Goal: Task Accomplishment & Management: Complete application form

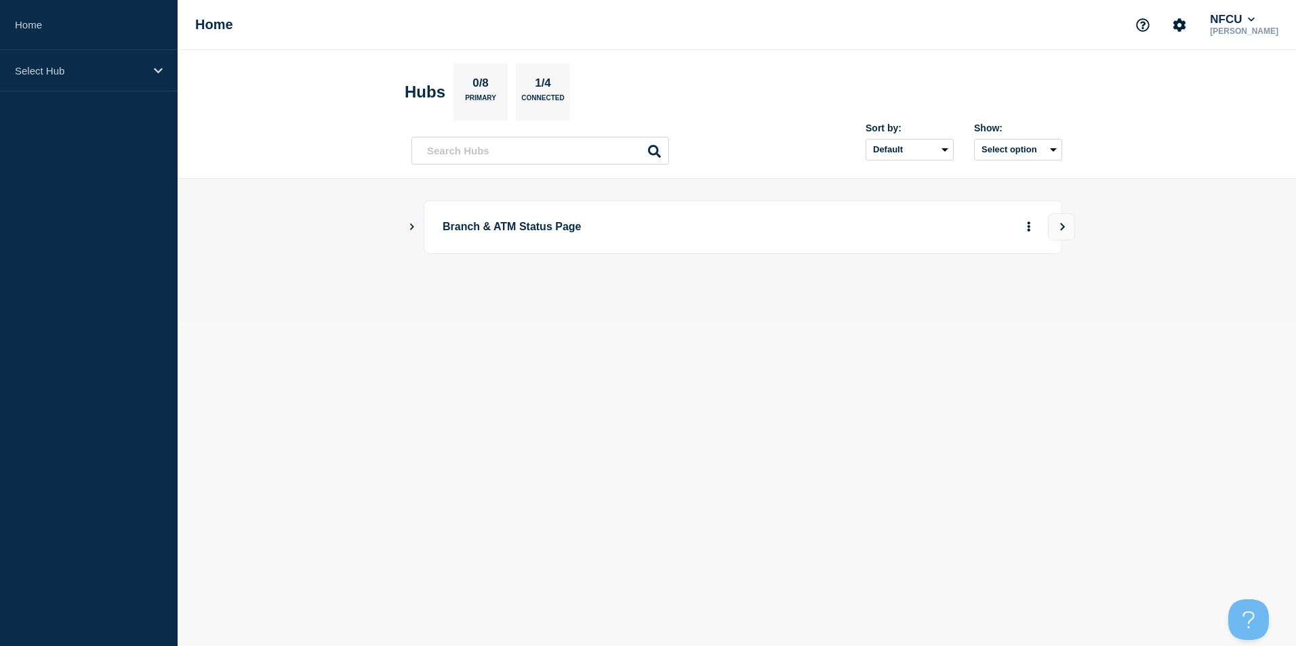
click at [411, 228] on icon "Show Connected Hubs" at bounding box center [411, 226] width 9 height 7
click at [1007, 307] on button "See overview" at bounding box center [981, 295] width 72 height 27
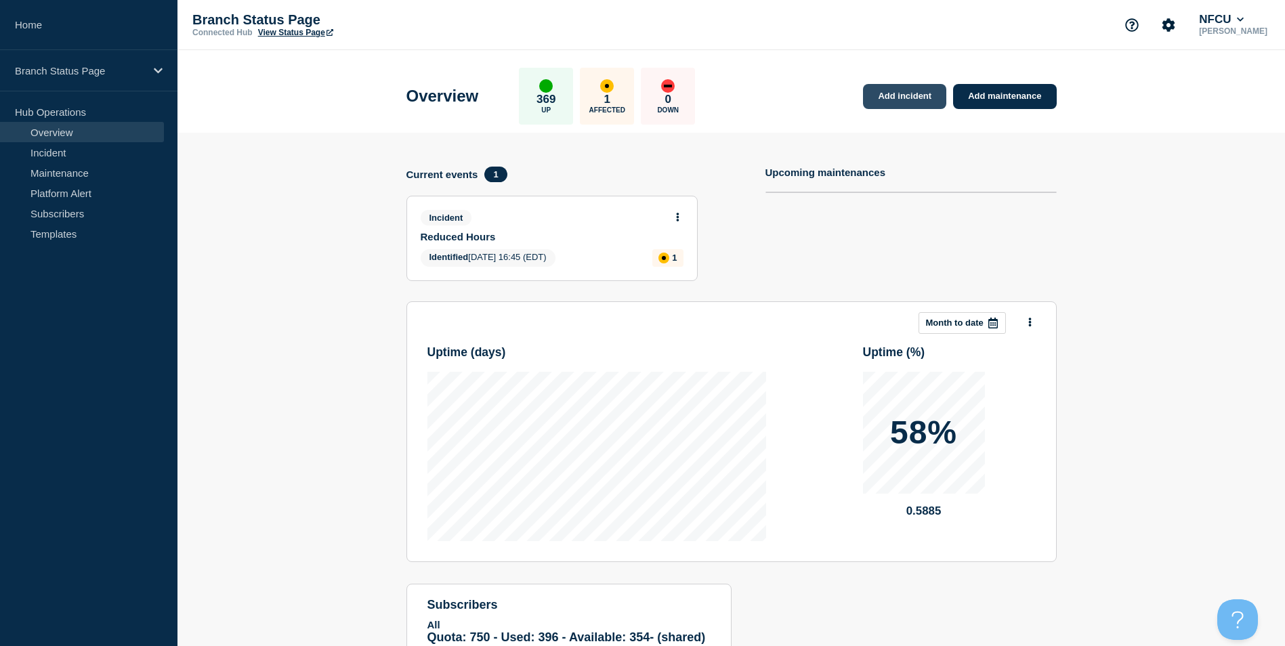
click at [913, 93] on link "Add incident" at bounding box center [904, 96] width 83 height 25
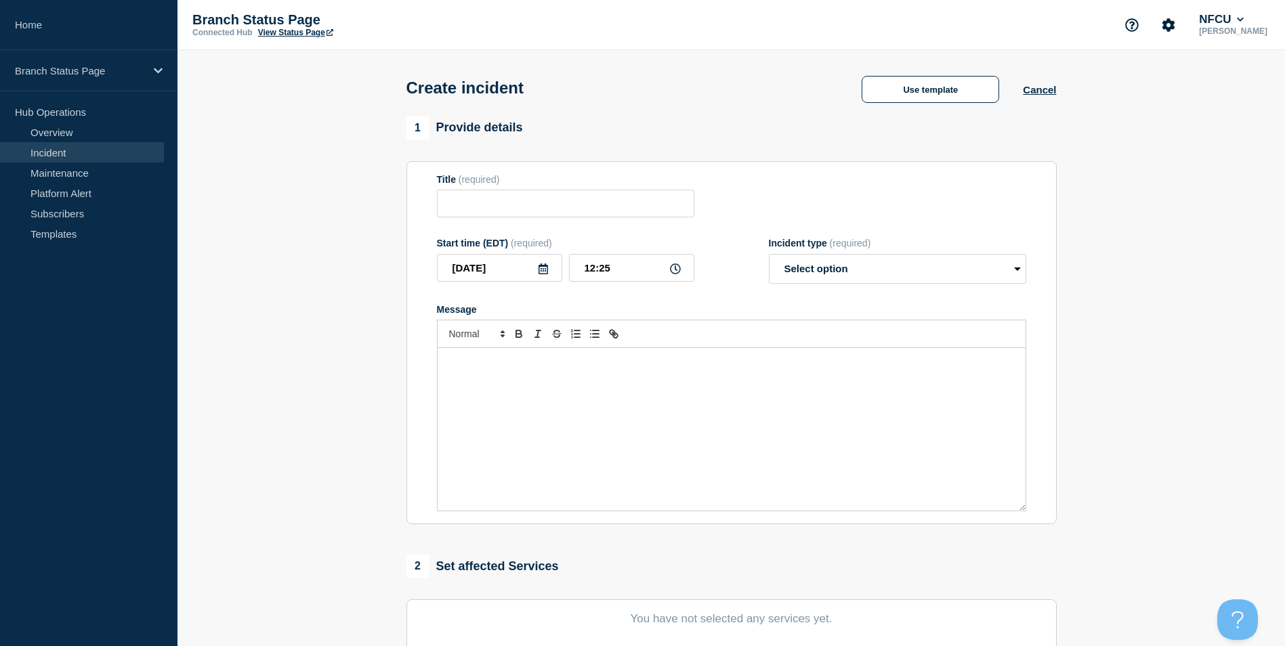
click at [934, 76] on div "Use template Cancel" at bounding box center [947, 89] width 218 height 28
click at [926, 89] on button "Use template" at bounding box center [931, 89] width 138 height 27
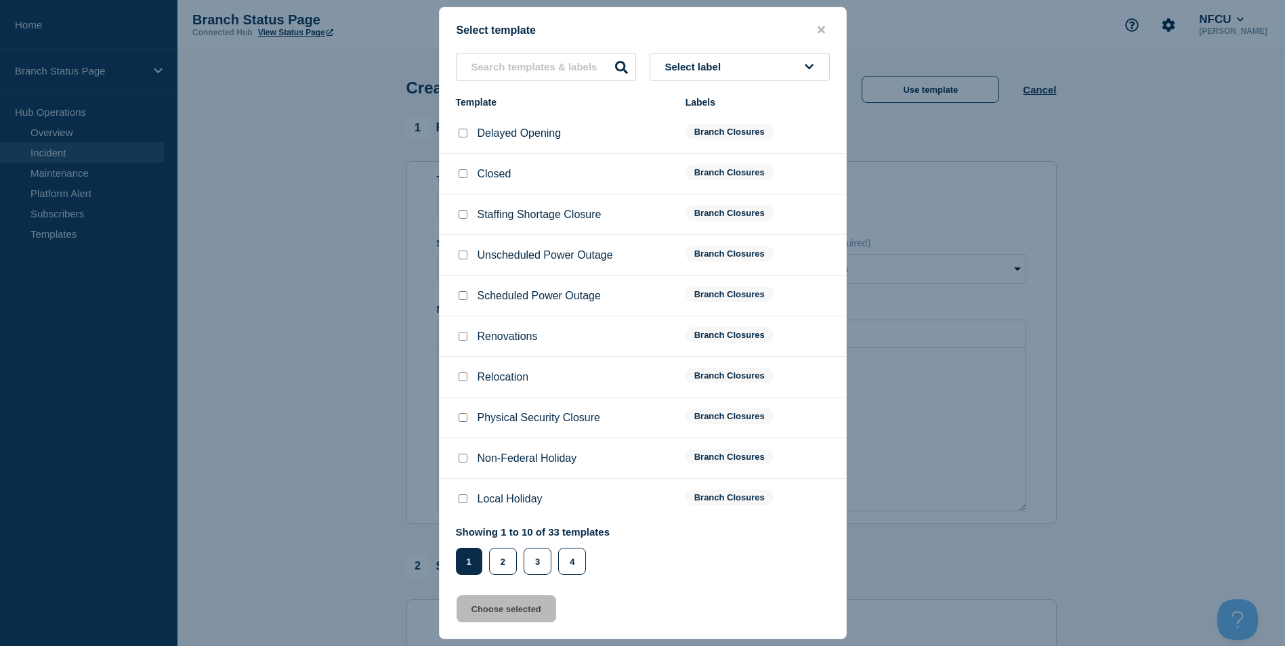
click at [712, 76] on button "Select label" at bounding box center [740, 67] width 180 height 28
click at [713, 226] on button "Branch Closures" at bounding box center [740, 236] width 180 height 28
click at [499, 562] on button "2" at bounding box center [503, 561] width 28 height 27
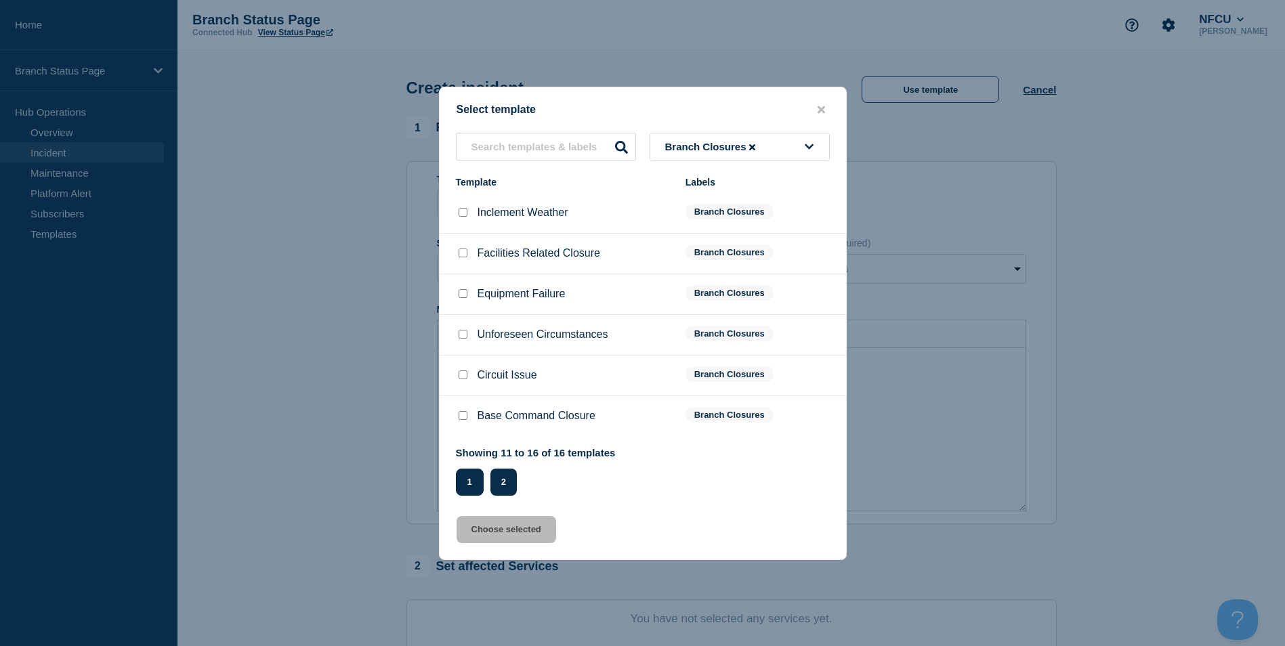
click at [473, 485] on button "1" at bounding box center [470, 482] width 28 height 27
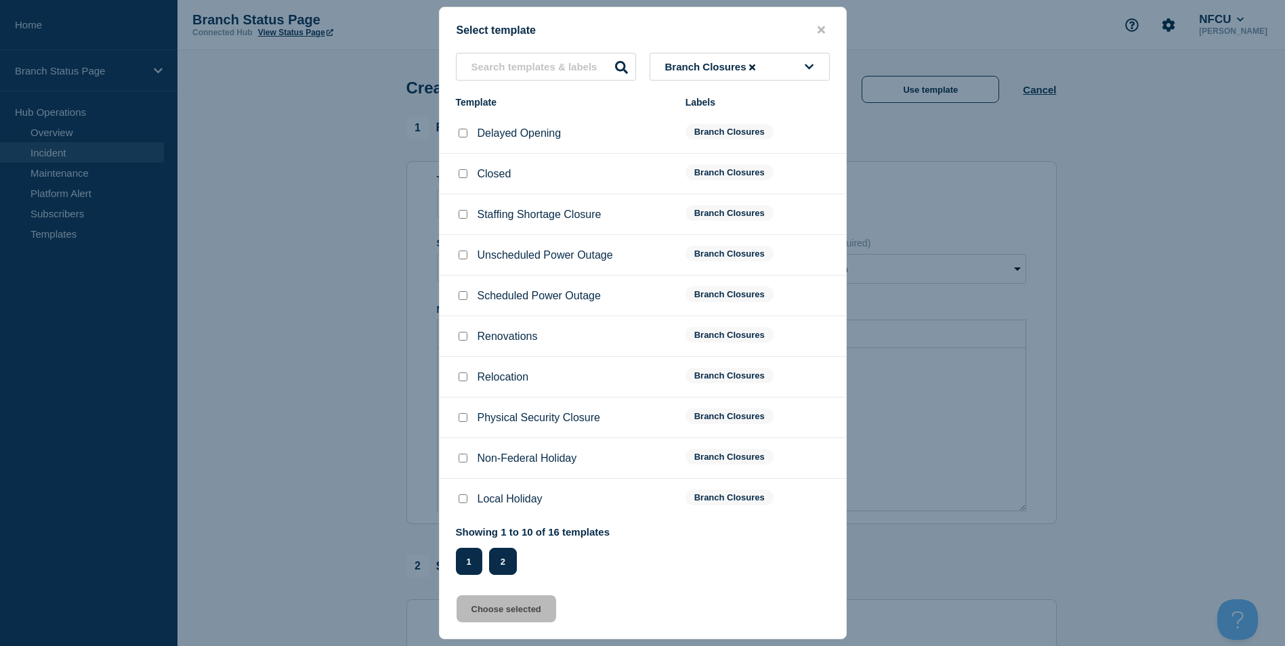
click at [501, 564] on button "2" at bounding box center [503, 561] width 28 height 27
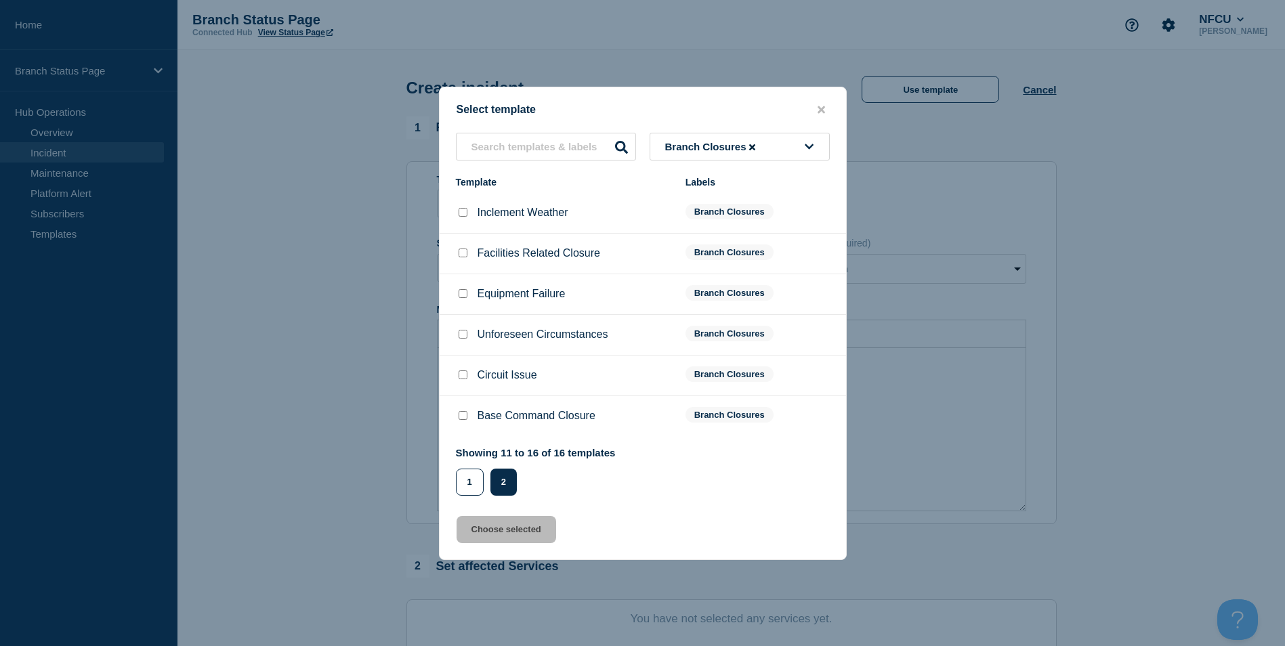
click at [816, 106] on button "close button" at bounding box center [822, 110] width 16 height 13
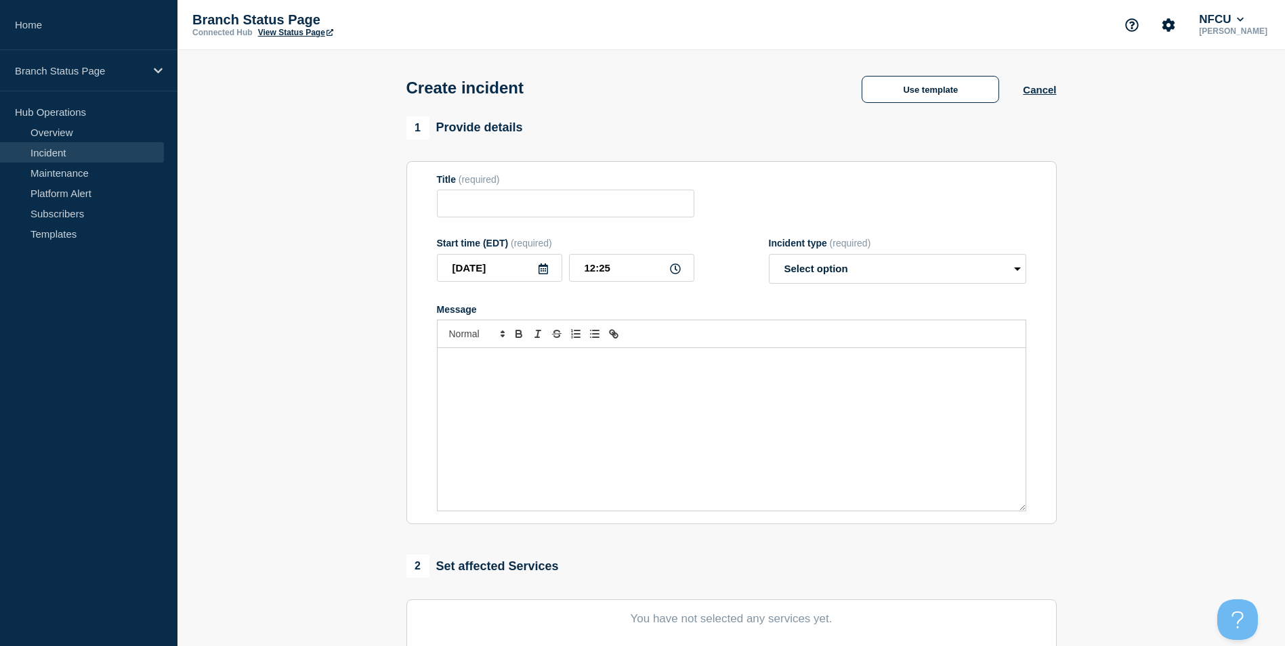
click at [349, 278] on section "1 Provide details Title (required) Start time (EDT) (required) 2025-08-28 12:25…" at bounding box center [732, 505] width 1108 height 776
click at [930, 88] on button "Use template" at bounding box center [931, 89] width 138 height 27
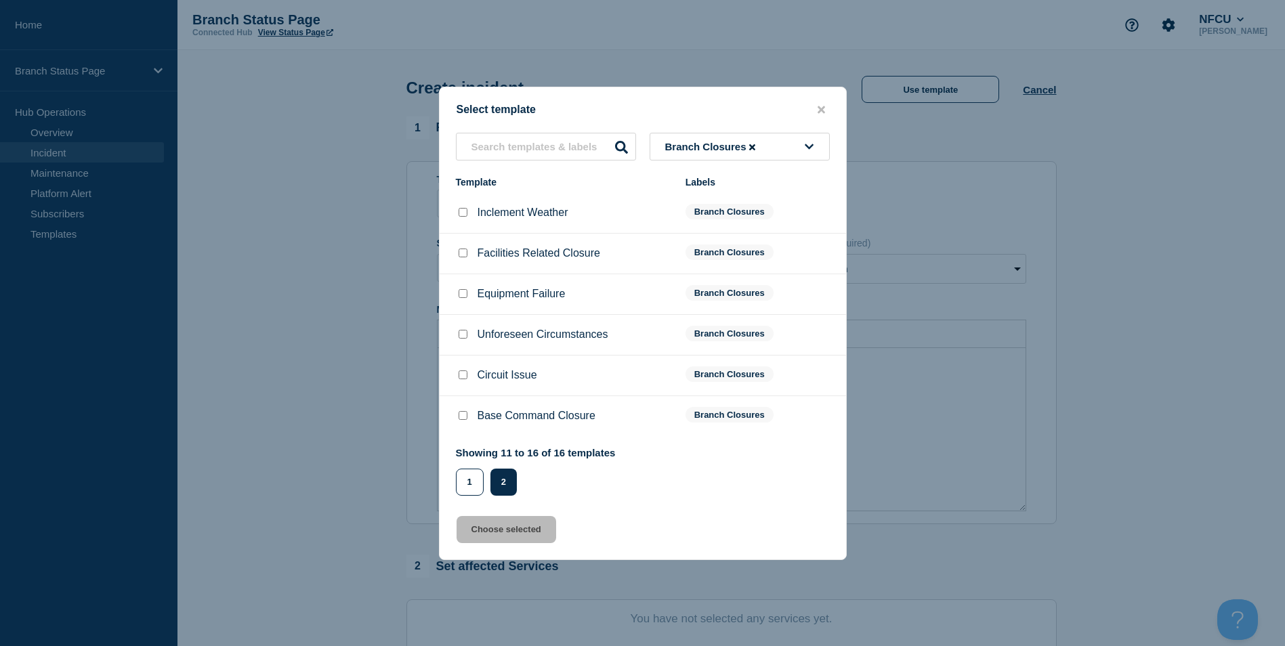
click at [468, 377] on div at bounding box center [463, 376] width 14 height 14
click at [466, 379] on input "Circuit Issue checkbox" at bounding box center [463, 375] width 9 height 9
checkbox input "true"
click at [523, 533] on button "Choose selected" at bounding box center [507, 529] width 100 height 27
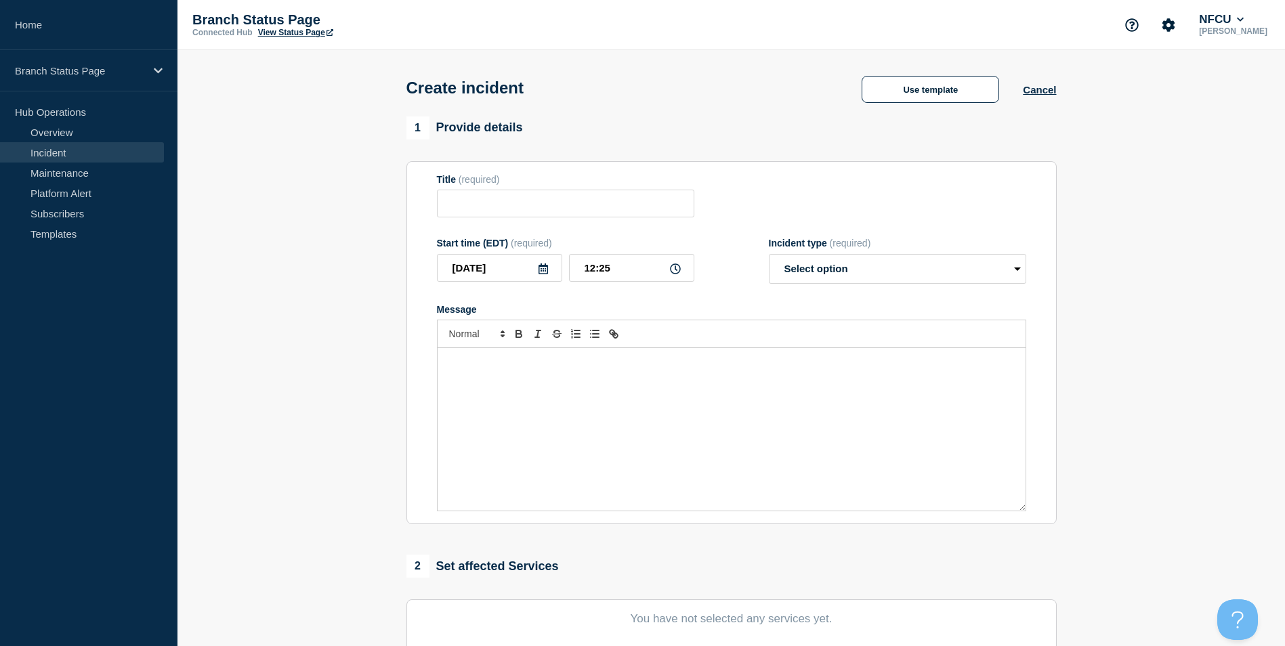
type input "Circuit Issue"
select select "identified"
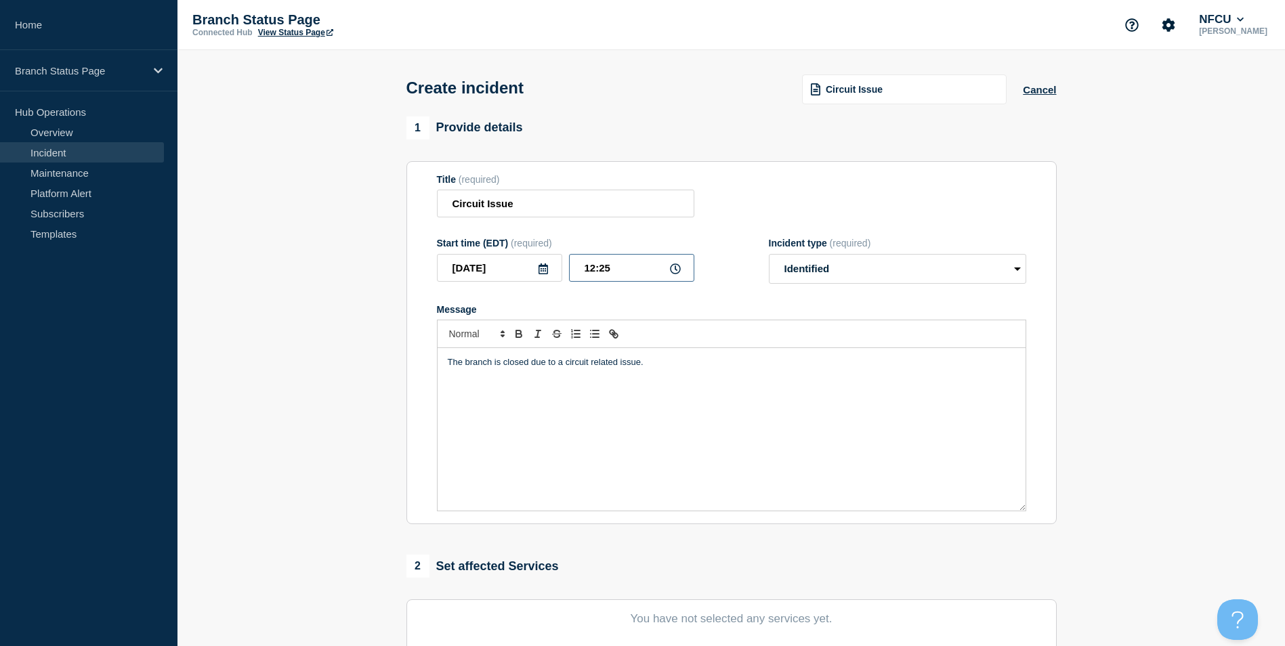
drag, startPoint x: 621, startPoint y: 274, endPoint x: 574, endPoint y: 277, distance: 47.6
click at [574, 277] on input "12:25" at bounding box center [631, 268] width 125 height 28
click at [619, 281] on input "12:25" at bounding box center [631, 268] width 125 height 28
type input "12:22"
click at [714, 388] on div "The branch is closed due to a circuit related issue." at bounding box center [732, 429] width 588 height 163
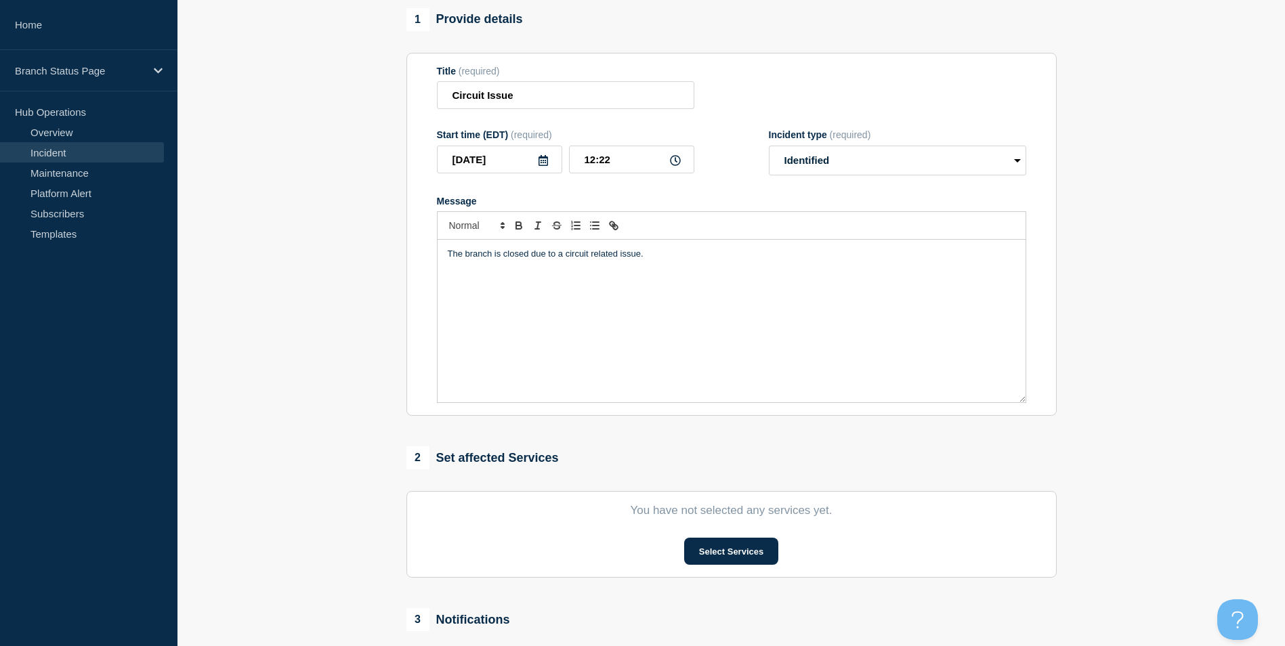
scroll to position [303, 0]
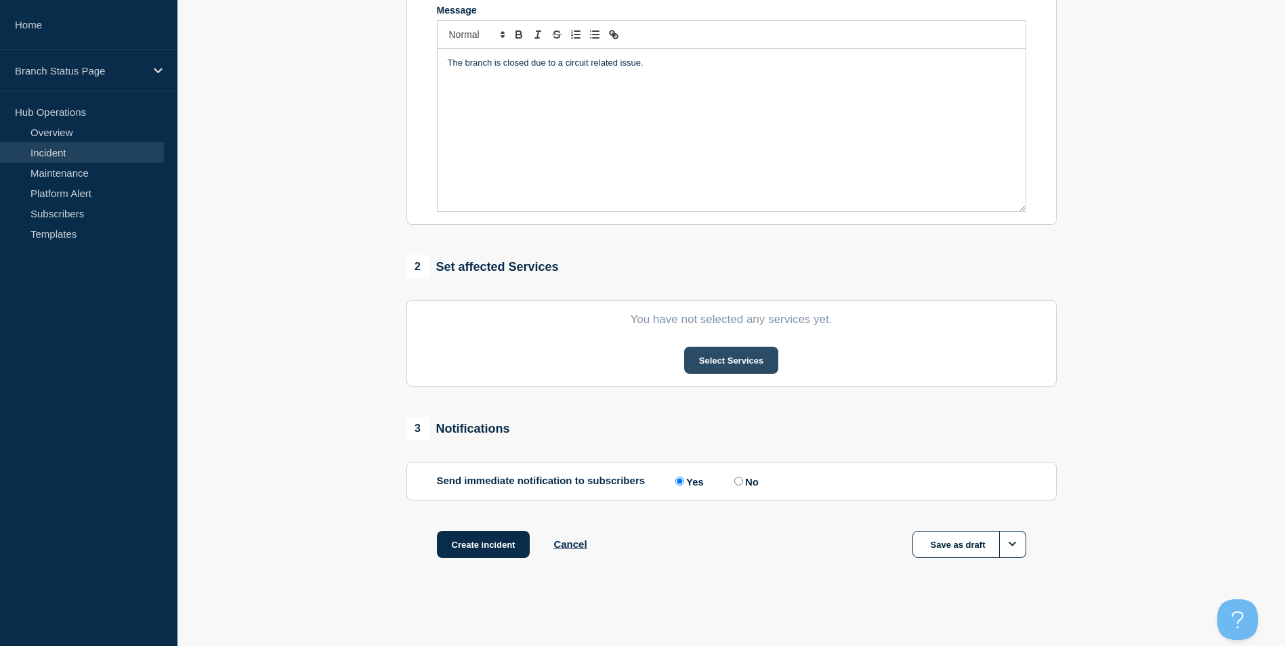
click at [749, 361] on button "Select Services" at bounding box center [731, 360] width 94 height 27
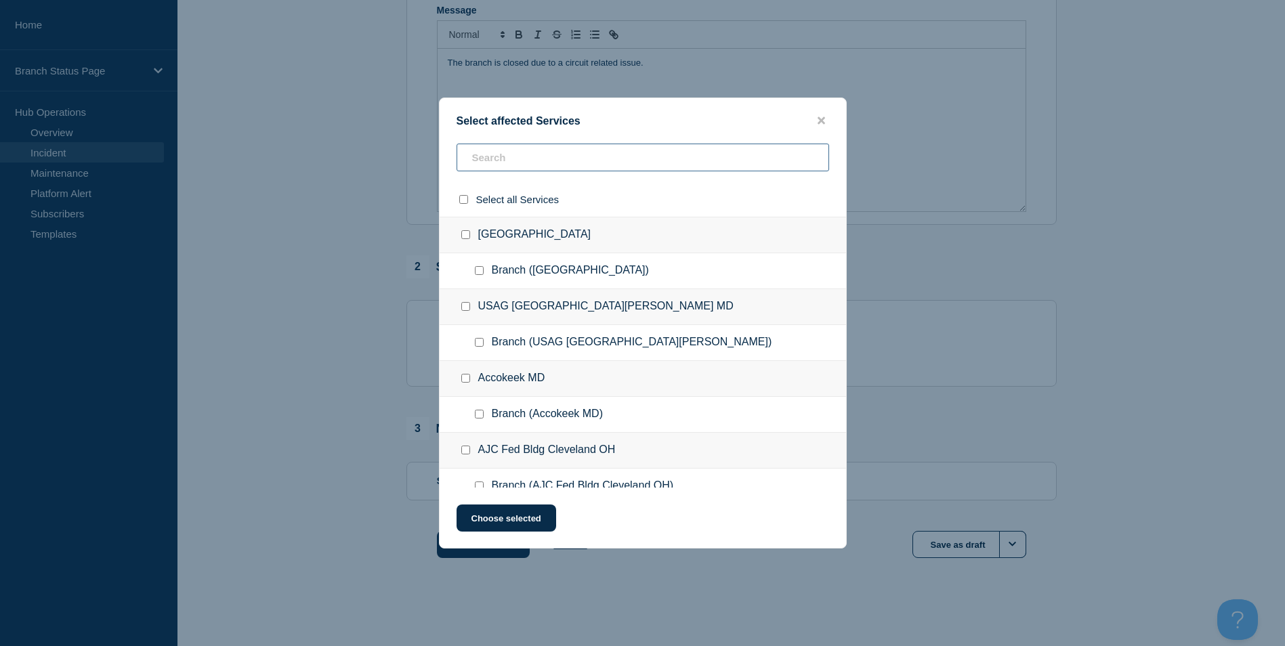
click at [545, 156] on input "text" at bounding box center [643, 158] width 373 height 28
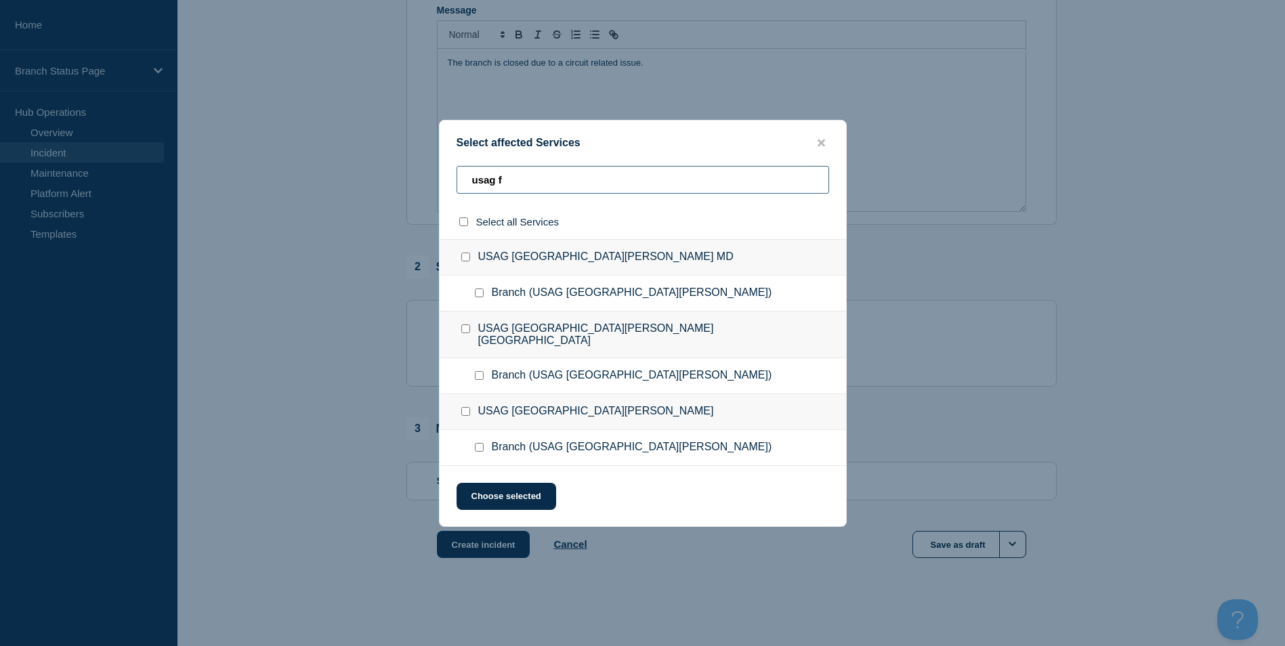
type input "usag f"
click at [479, 373] on input "Branch (USAG Fort Irwin CA) checkbox" at bounding box center [479, 375] width 9 height 9
checkbox input "true"
click at [498, 497] on button "Choose selected" at bounding box center [507, 496] width 100 height 27
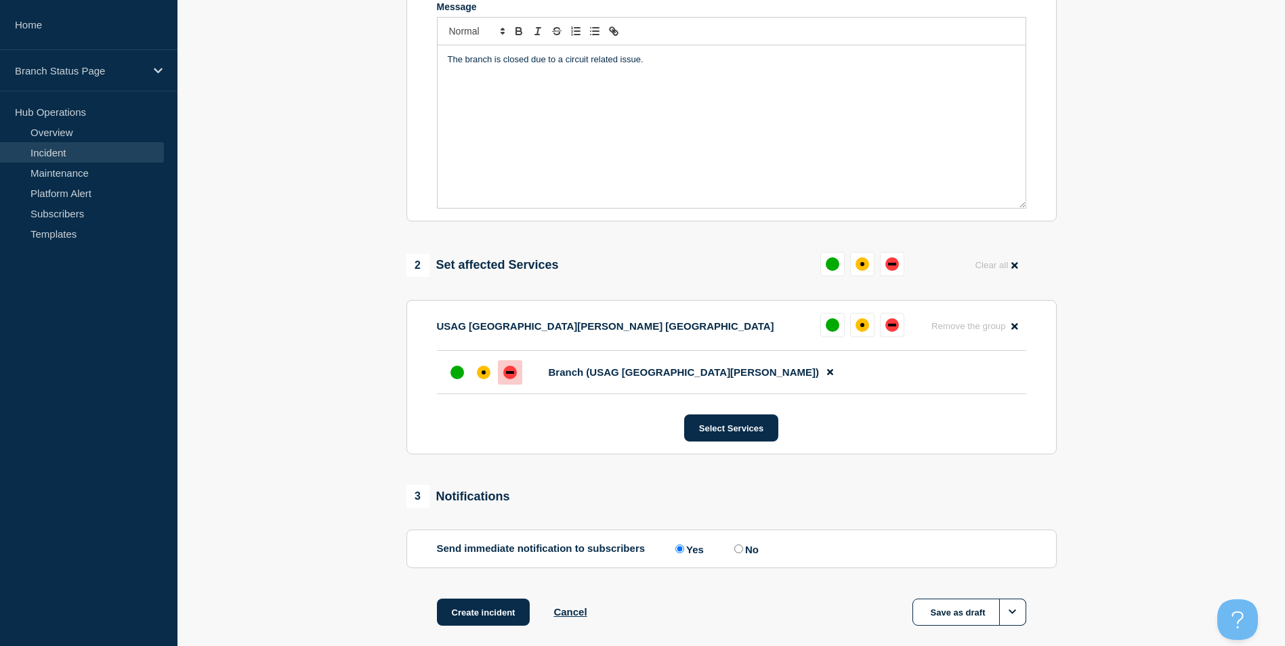
click at [520, 377] on div at bounding box center [510, 373] width 24 height 24
click at [397, 386] on section "1 Provide details Title (required) Circuit Issue Start time (EDT) (required) 20…" at bounding box center [732, 237] width 1108 height 847
click at [319, 390] on section "1 Provide details Title (required) Circuit Issue Start time (EDT) (required) 20…" at bounding box center [732, 237] width 1108 height 847
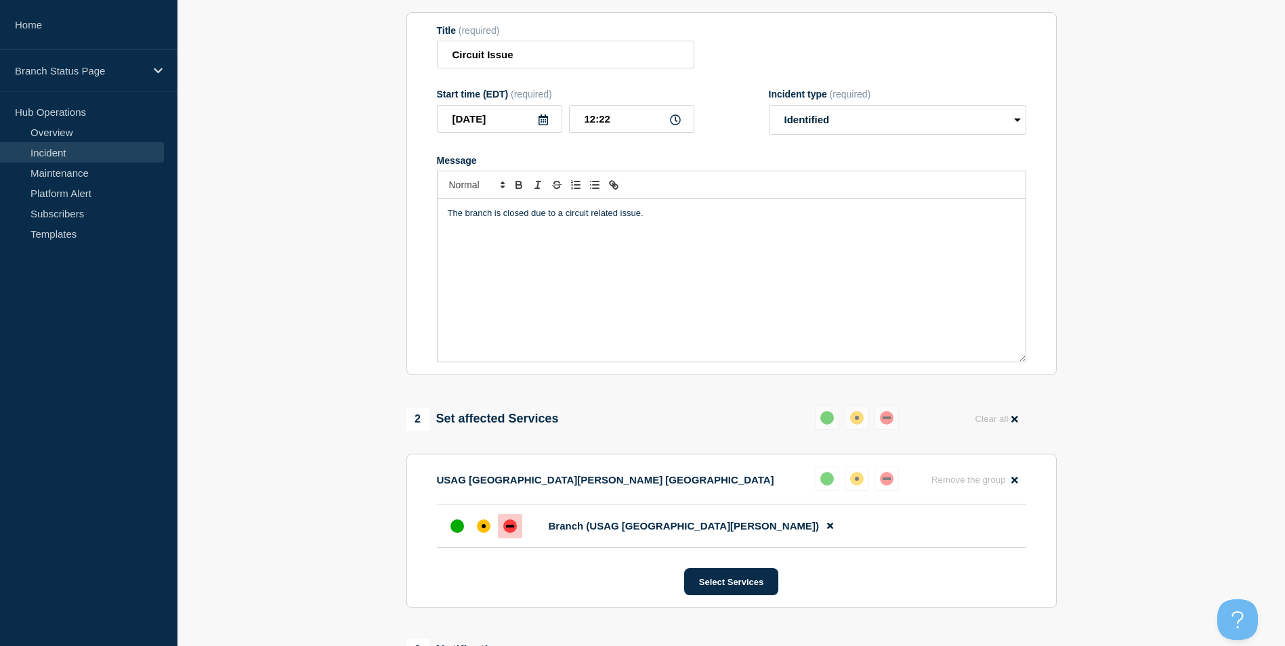
scroll to position [100, 0]
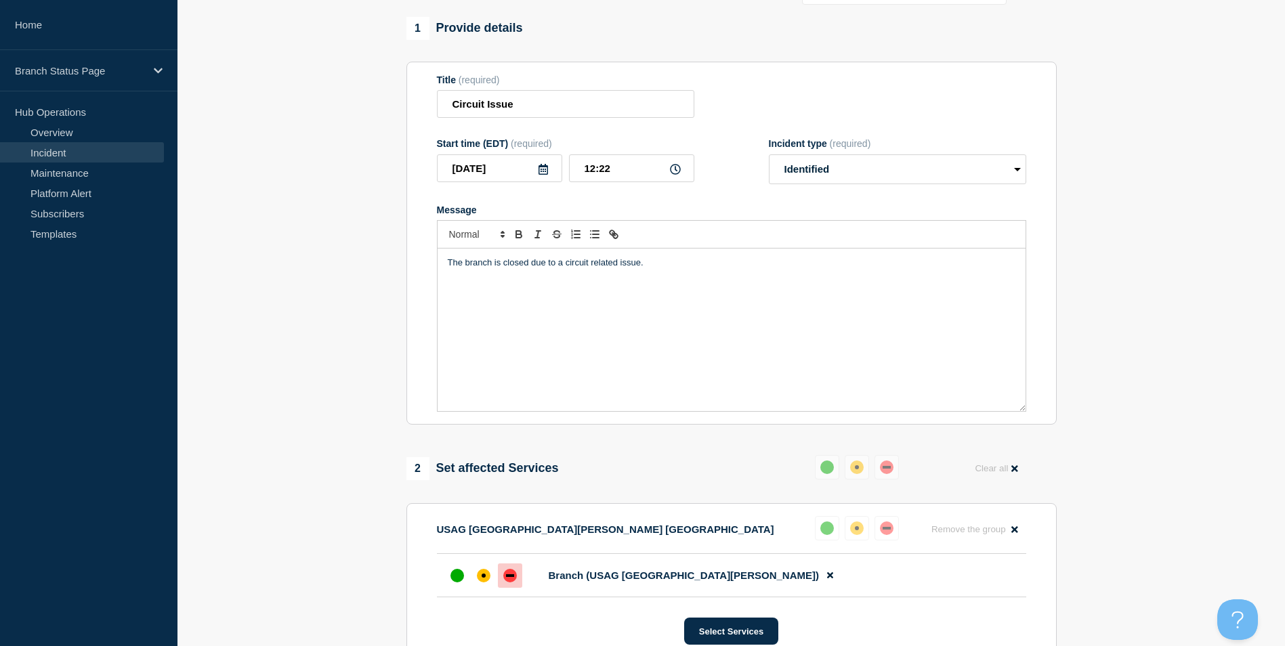
click at [306, 364] on section "1 Provide details Title (required) Circuit Issue Start time (EDT) (required) 20…" at bounding box center [732, 440] width 1108 height 847
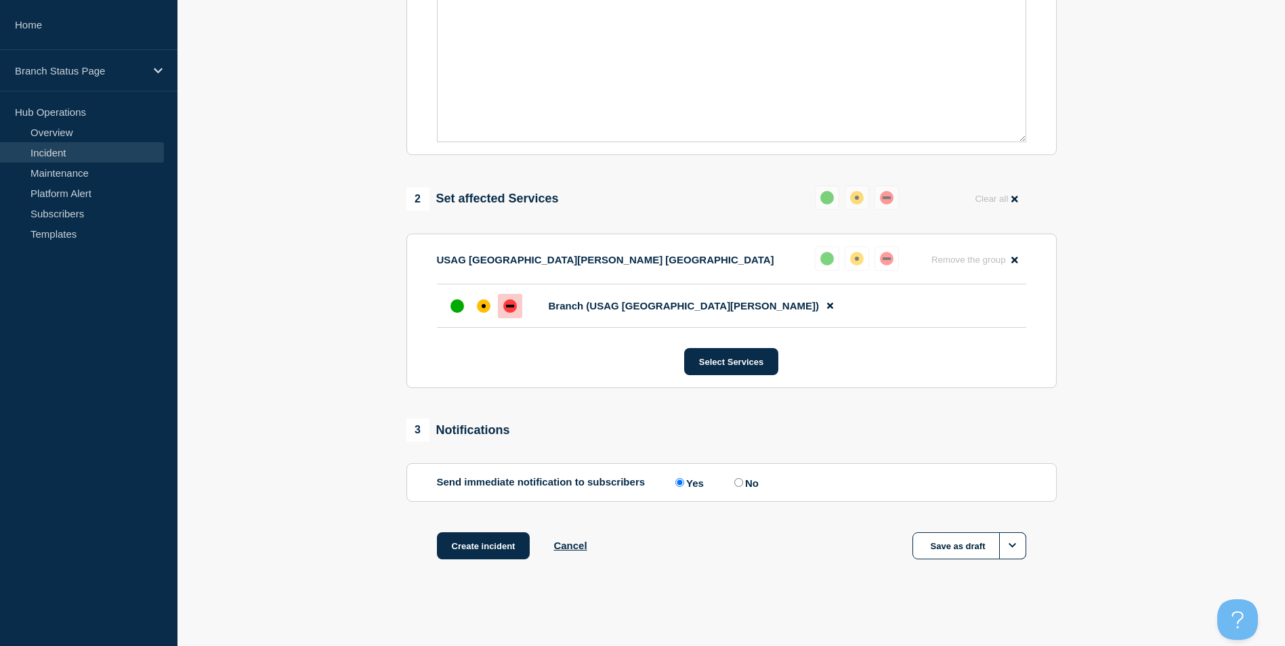
scroll to position [374, 0]
click at [475, 554] on button "Create incident" at bounding box center [484, 544] width 94 height 27
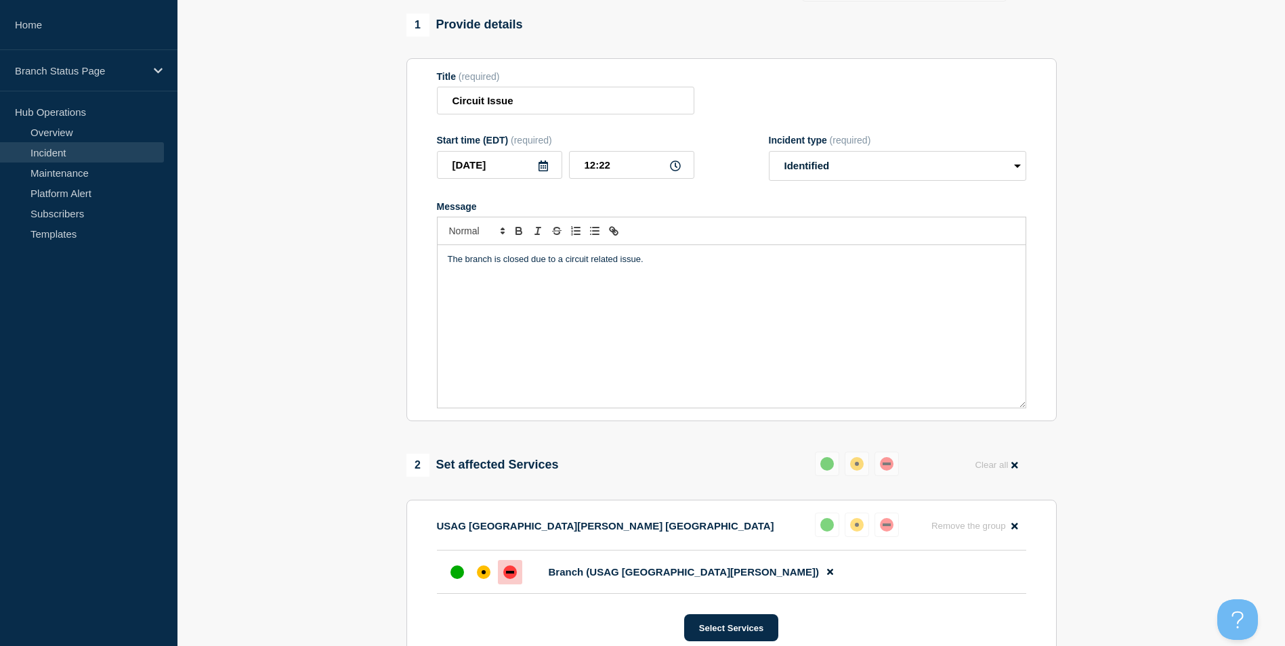
scroll to position [131, 0]
